Goal: Task Accomplishment & Management: Manage account settings

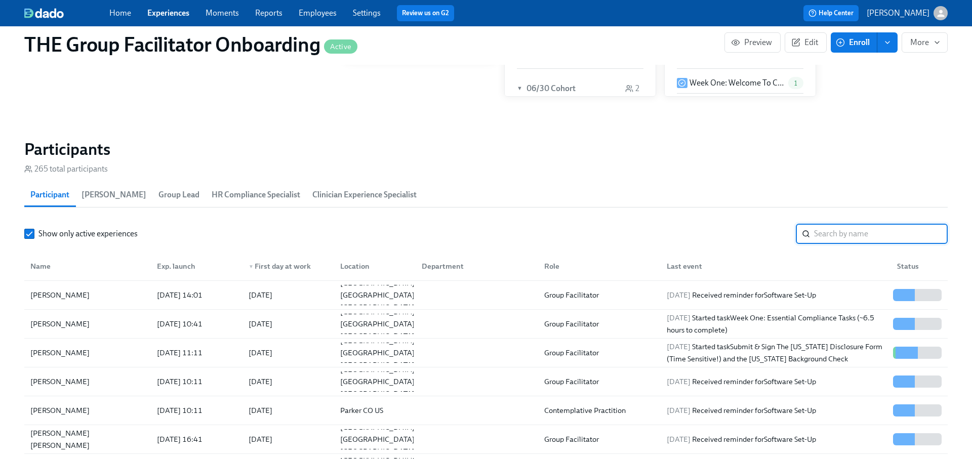
scroll to position [0, 14752]
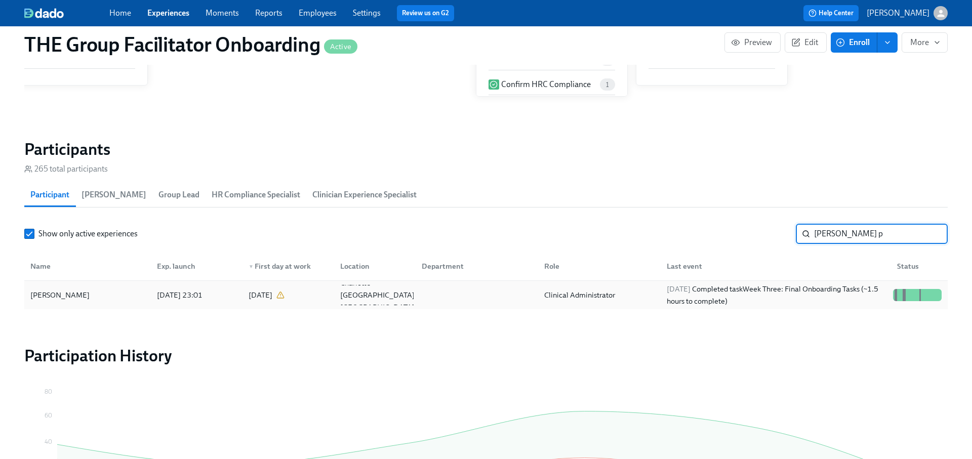
type input "chelsea p"
click at [834, 288] on div "2025/10/06 Completed task Week Three: Final Onboarding Tasks (~1.5 hours to com…" at bounding box center [776, 295] width 226 height 24
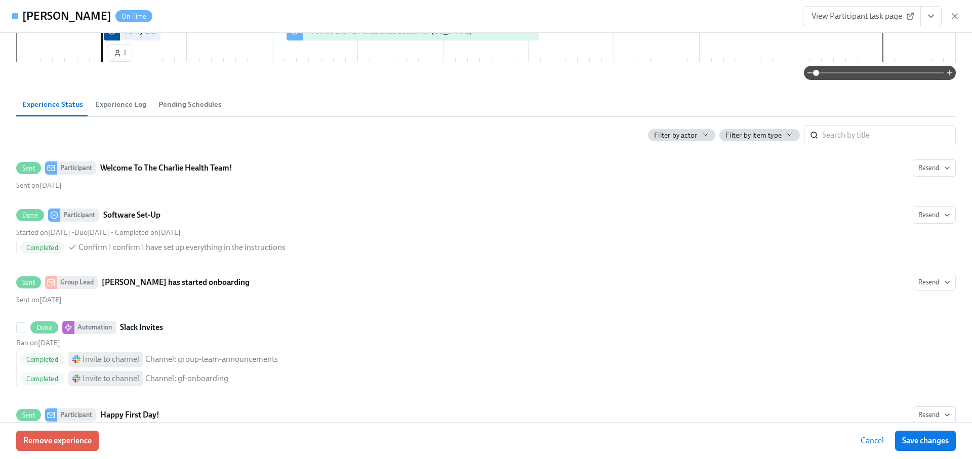
scroll to position [295, 0]
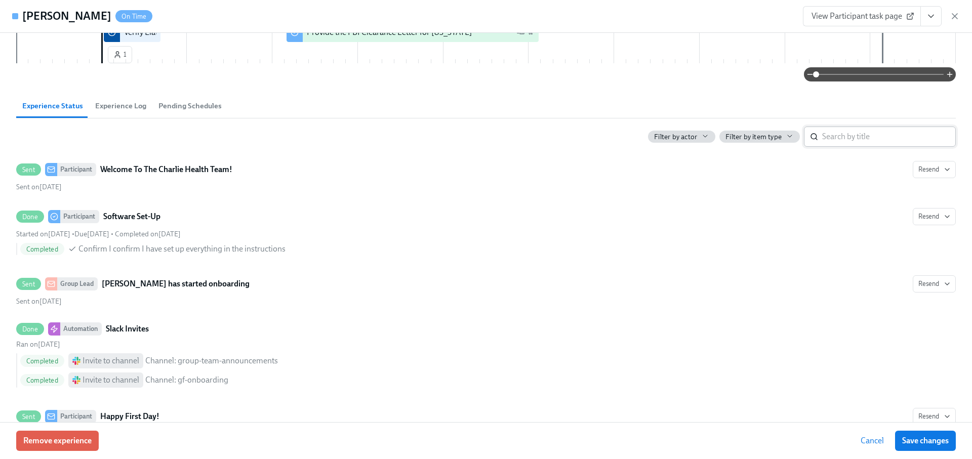
click at [854, 141] on input "search" at bounding box center [890, 137] width 134 height 20
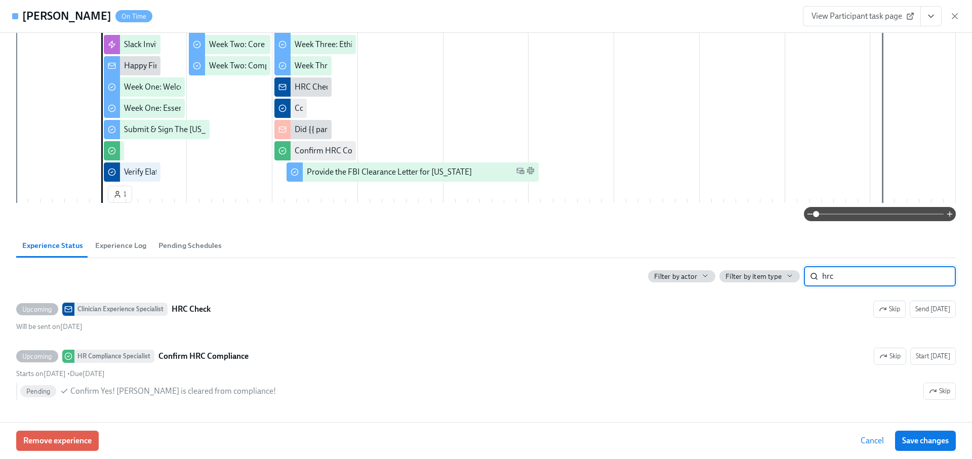
scroll to position [153, 0]
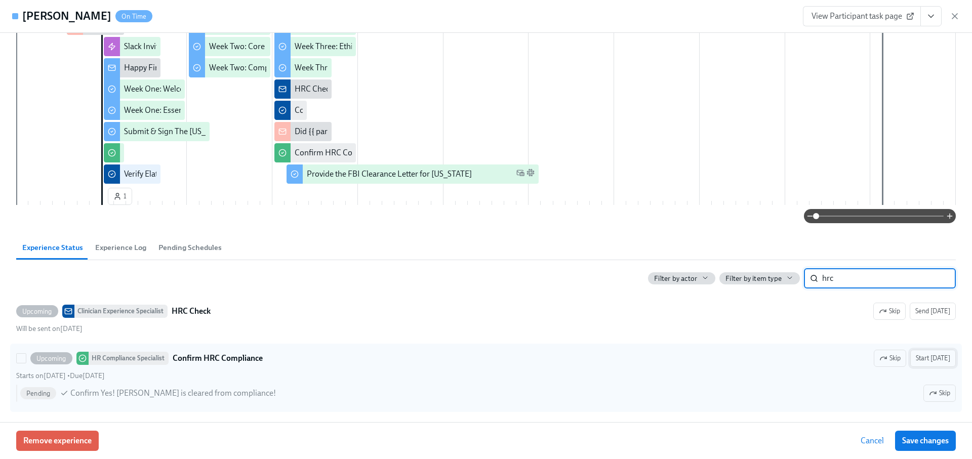
type input "hrc"
click at [943, 358] on span "Start today" at bounding box center [933, 359] width 34 height 10
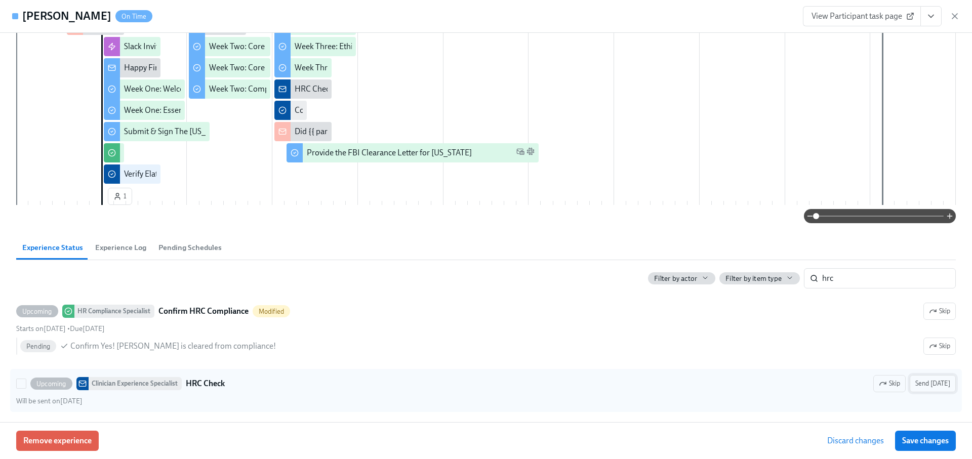
click at [936, 385] on span "Send today" at bounding box center [933, 384] width 35 height 10
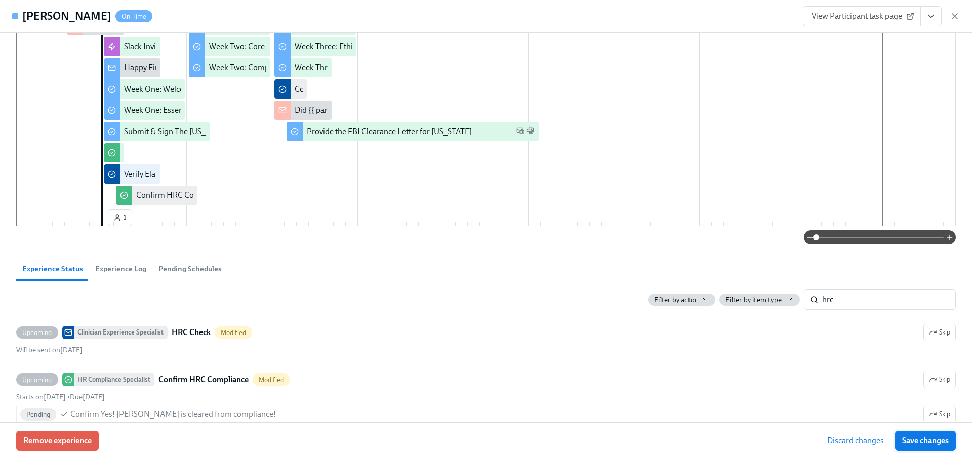
click at [930, 441] on span "Save changes" at bounding box center [926, 441] width 47 height 10
click at [955, 16] on icon "button" at bounding box center [955, 16] width 5 height 5
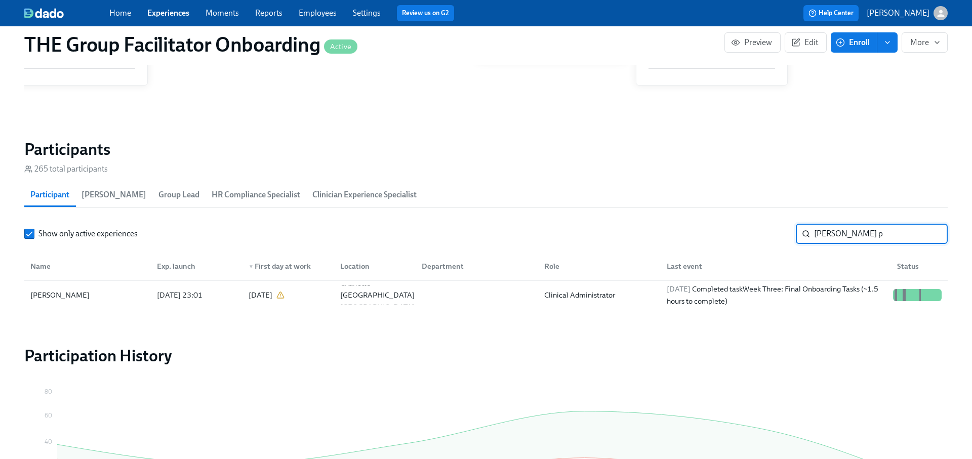
click at [931, 232] on input "chelsea p" at bounding box center [881, 234] width 134 height 20
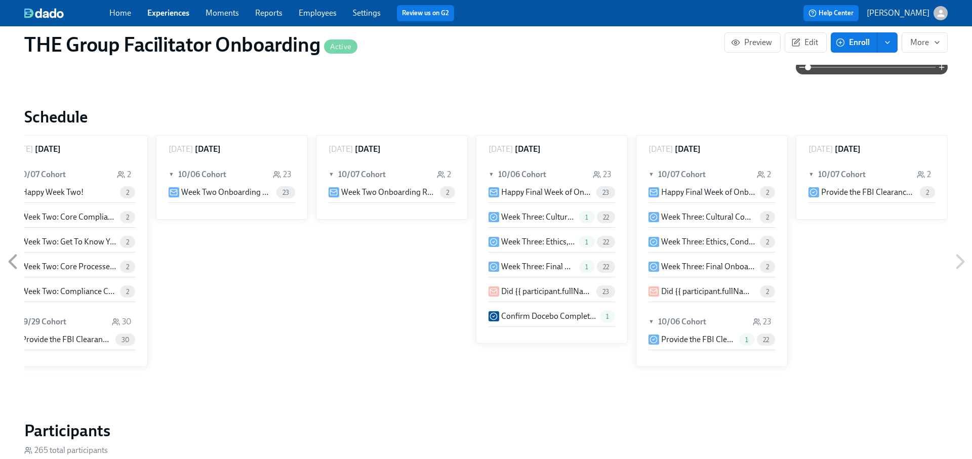
scroll to position [726, 0]
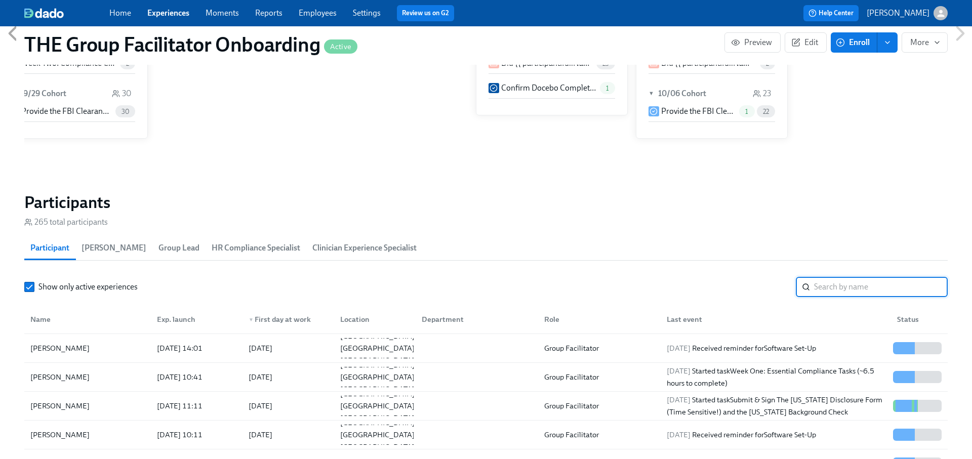
click at [861, 284] on input "search" at bounding box center [881, 287] width 134 height 20
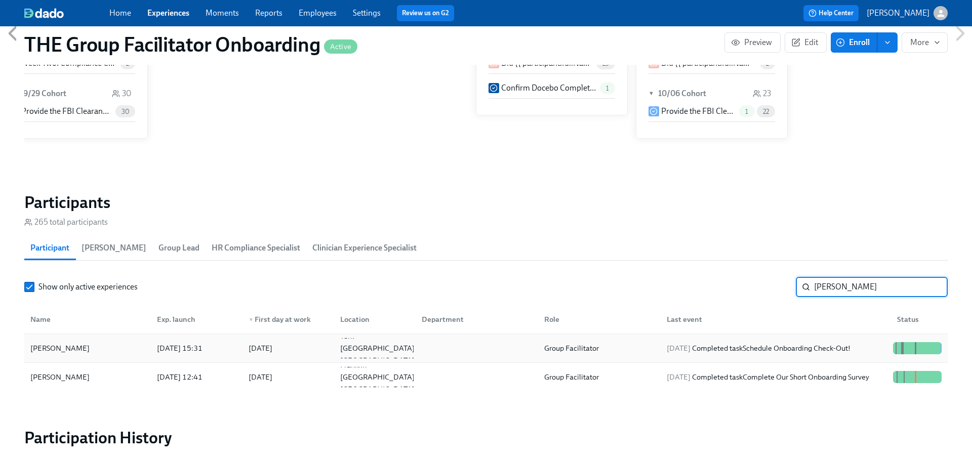
type input "lindsey"
click at [840, 338] on div "2025/10/06 Completed task Schedule Onboarding Check-Out!" at bounding box center [774, 348] width 230 height 20
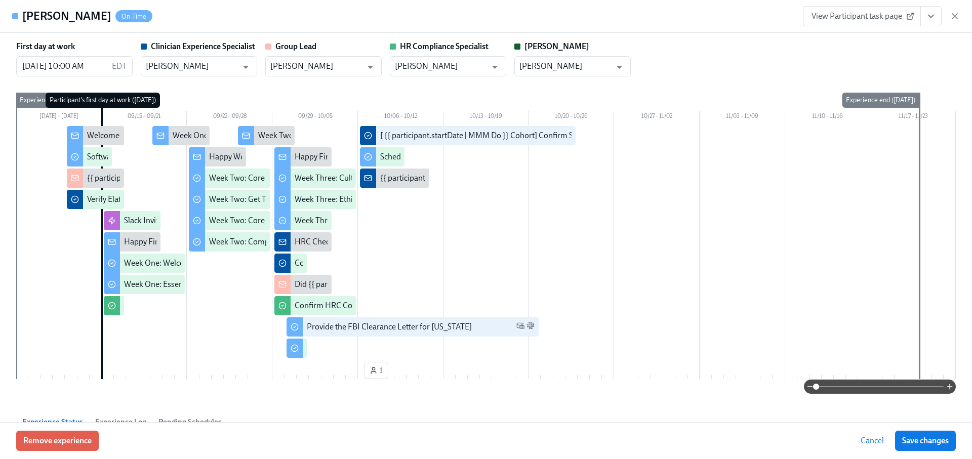
click at [930, 20] on icon "View task page" at bounding box center [931, 16] width 10 height 10
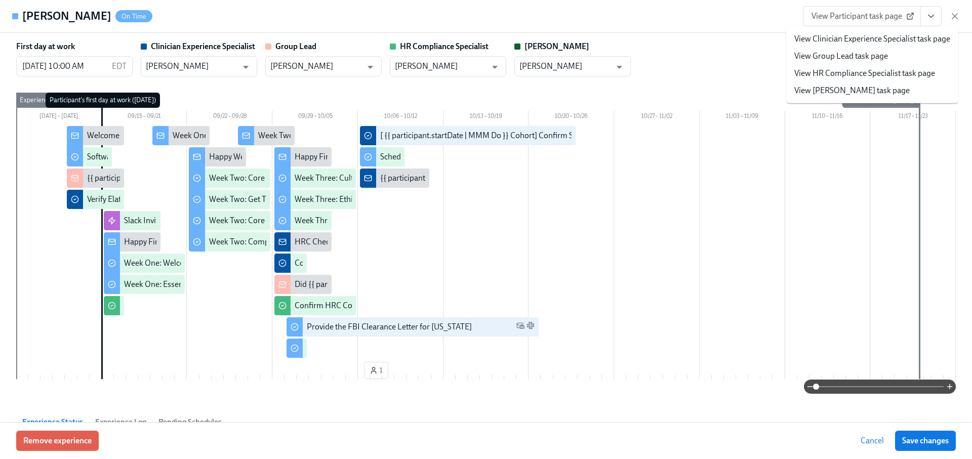
click at [881, 35] on link "View Clinician Experience Specialist task page" at bounding box center [873, 38] width 156 height 11
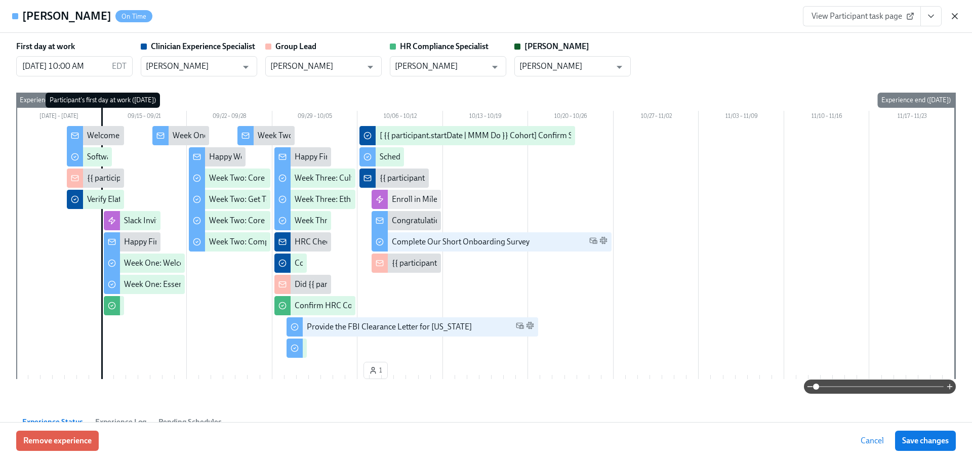
click at [957, 14] on icon "button" at bounding box center [955, 16] width 10 height 10
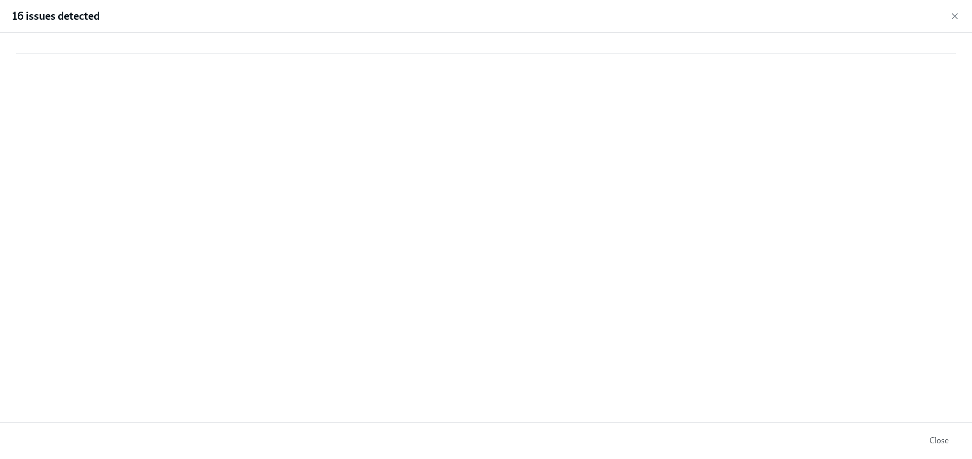
scroll to position [13, 0]
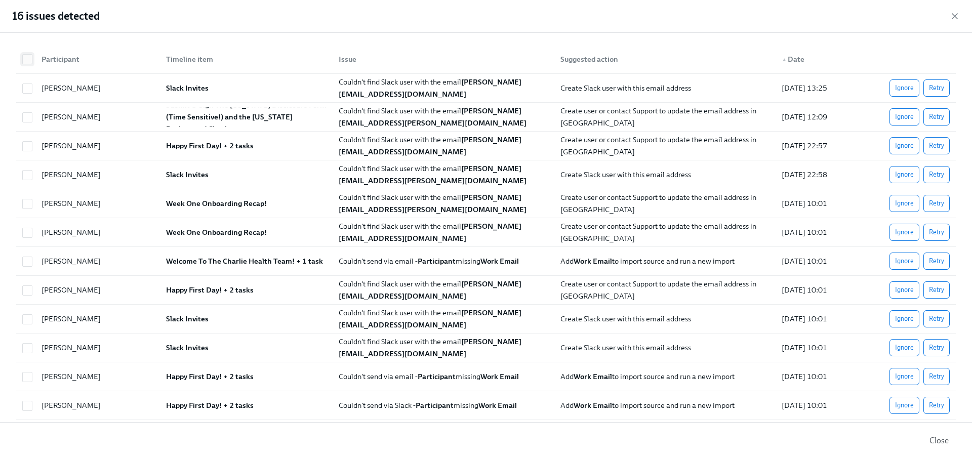
click at [25, 59] on input "checkbox" at bounding box center [27, 59] width 9 height 9
checkbox input "true"
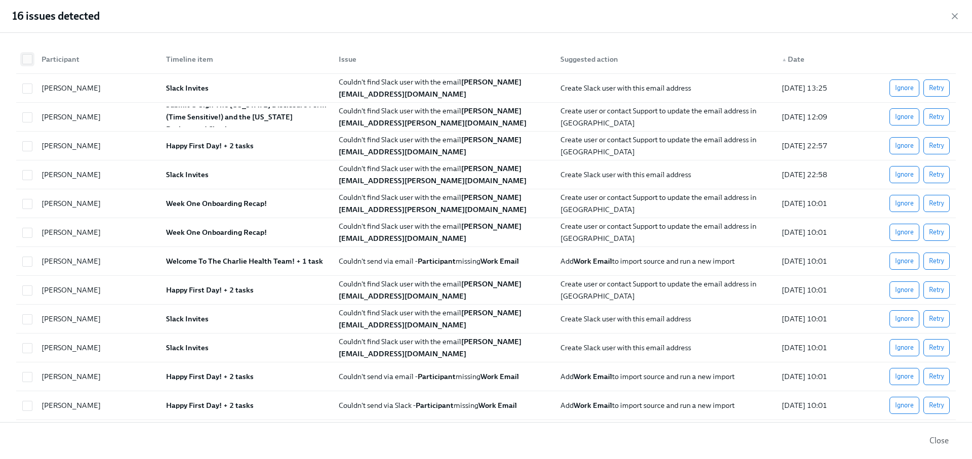
checkbox input "true"
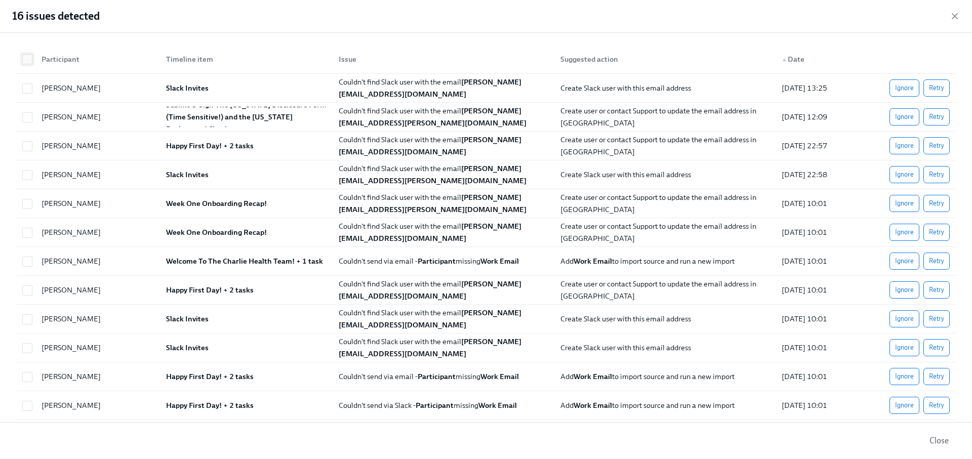
checkbox input "true"
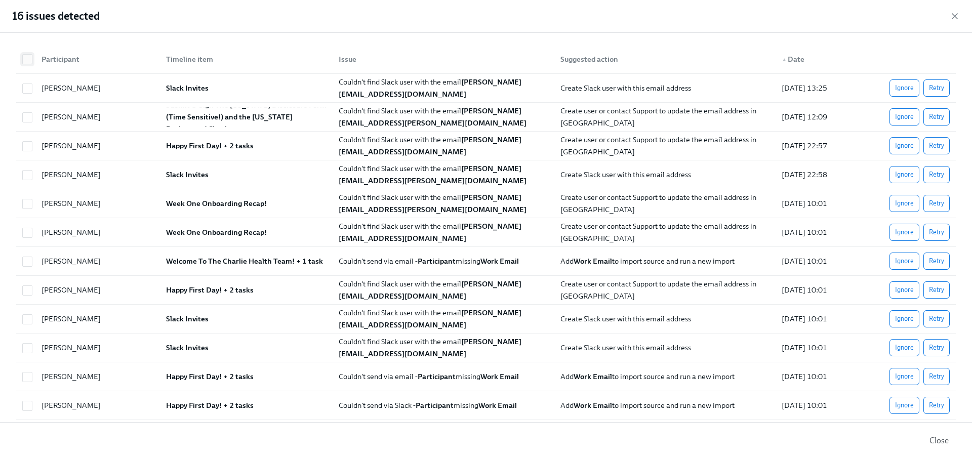
checkbox input "true"
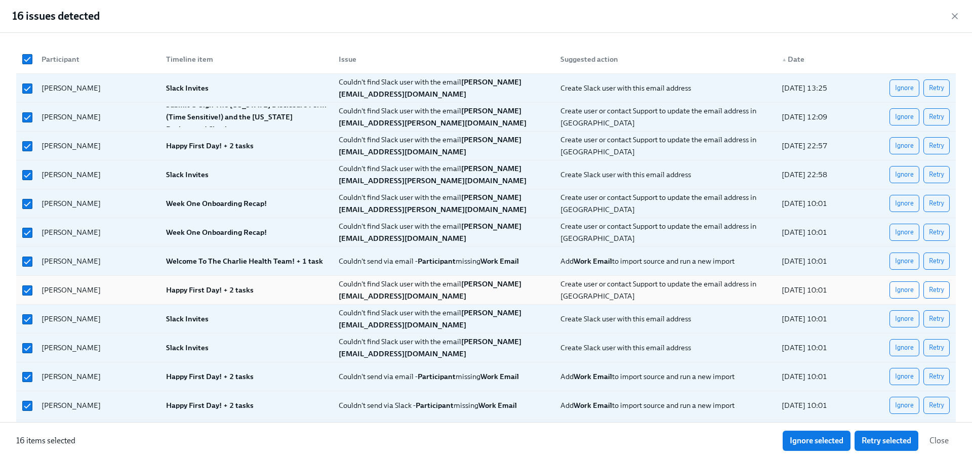
click at [898, 444] on span "Retry selected" at bounding box center [887, 441] width 50 height 10
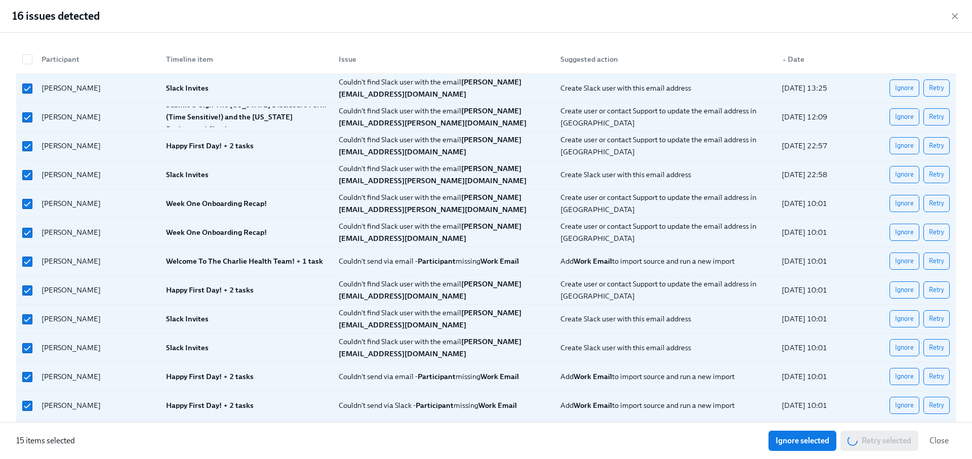
checkbox input "false"
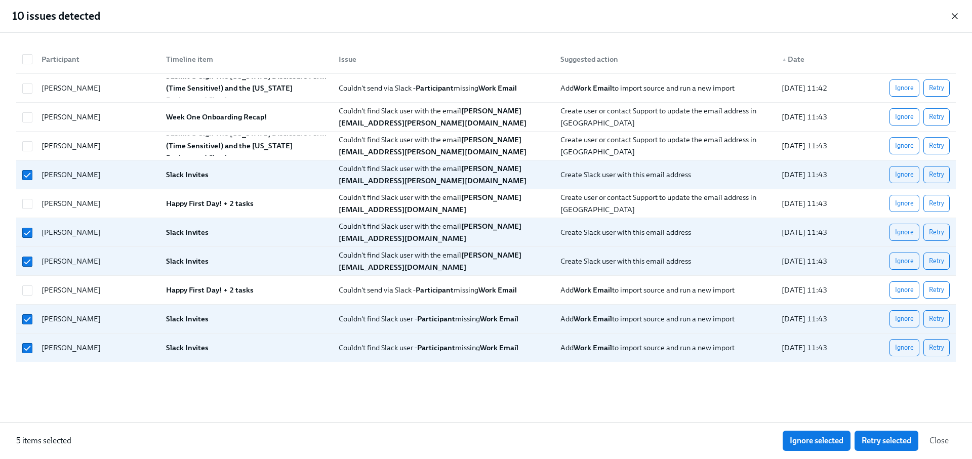
click at [954, 15] on icon "button" at bounding box center [955, 16] width 5 height 5
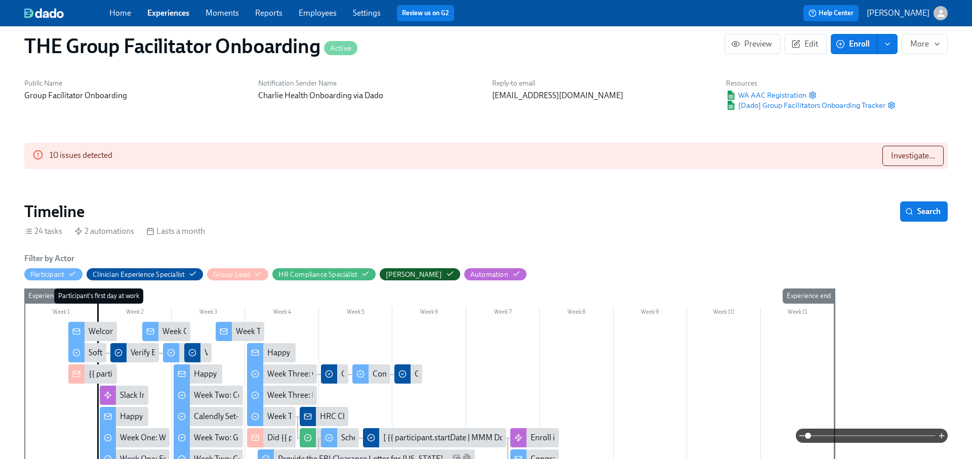
scroll to position [0, 0]
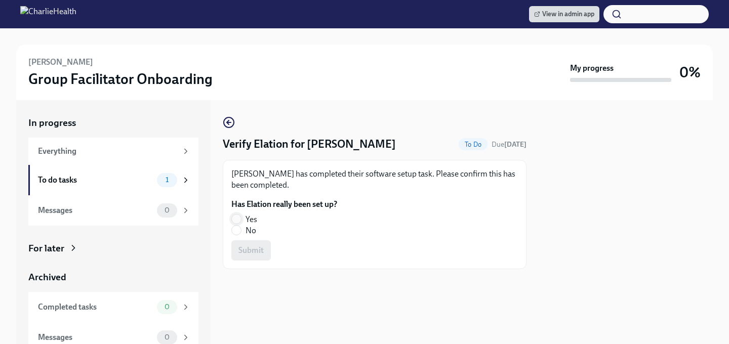
click at [237, 220] on input "Yes" at bounding box center [236, 219] width 9 height 9
radio input "true"
click at [237, 248] on button "Submit" at bounding box center [251, 251] width 40 height 20
click at [236, 223] on input "Yes" at bounding box center [236, 219] width 9 height 9
radio input "true"
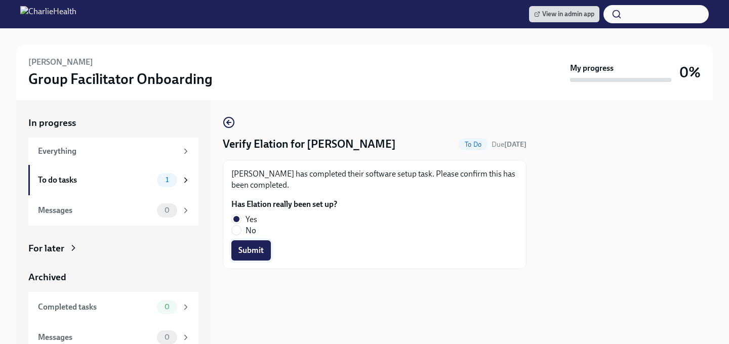
click at [239, 247] on span "Submit" at bounding box center [251, 251] width 25 height 10
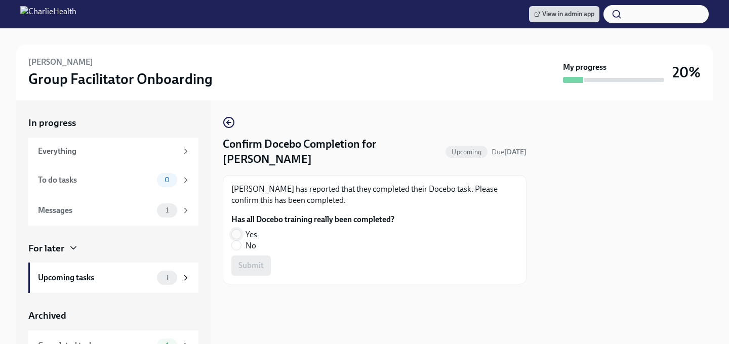
click at [240, 232] on input "Yes" at bounding box center [236, 234] width 9 height 9
radio input "true"
click at [242, 261] on button "Submit" at bounding box center [251, 266] width 40 height 20
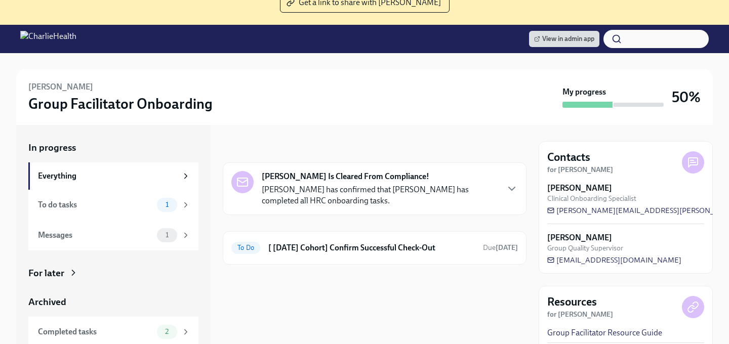
scroll to position [91, 0]
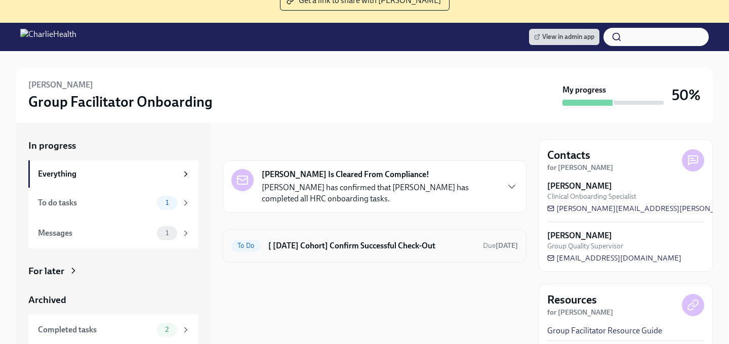
click at [327, 256] on div "To Do [ [DATE] Cohort] Confirm Successful Check-Out Due [DATE]" at bounding box center [375, 245] width 304 height 33
click at [324, 243] on h6 "[ [DATE] Cohort] Confirm Successful Check-Out" at bounding box center [371, 246] width 207 height 11
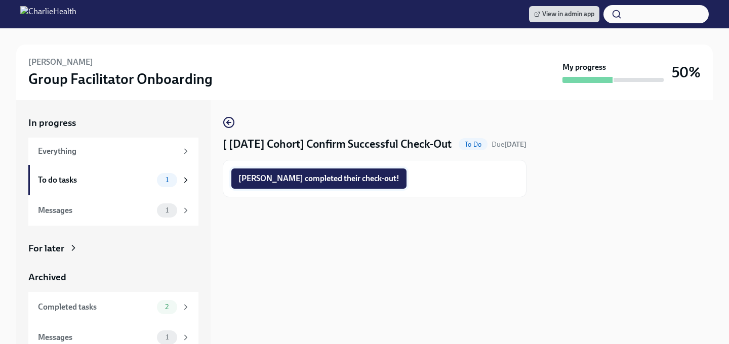
click at [285, 184] on span "[PERSON_NAME] completed their check-out!" at bounding box center [319, 179] width 161 height 10
